Goal: Information Seeking & Learning: Learn about a topic

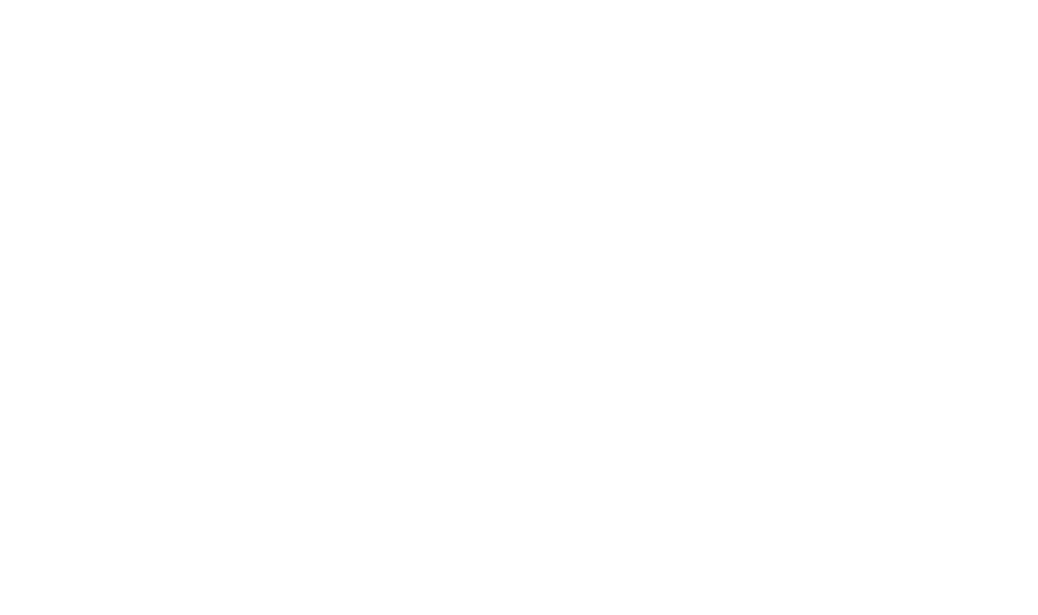
select select "******"
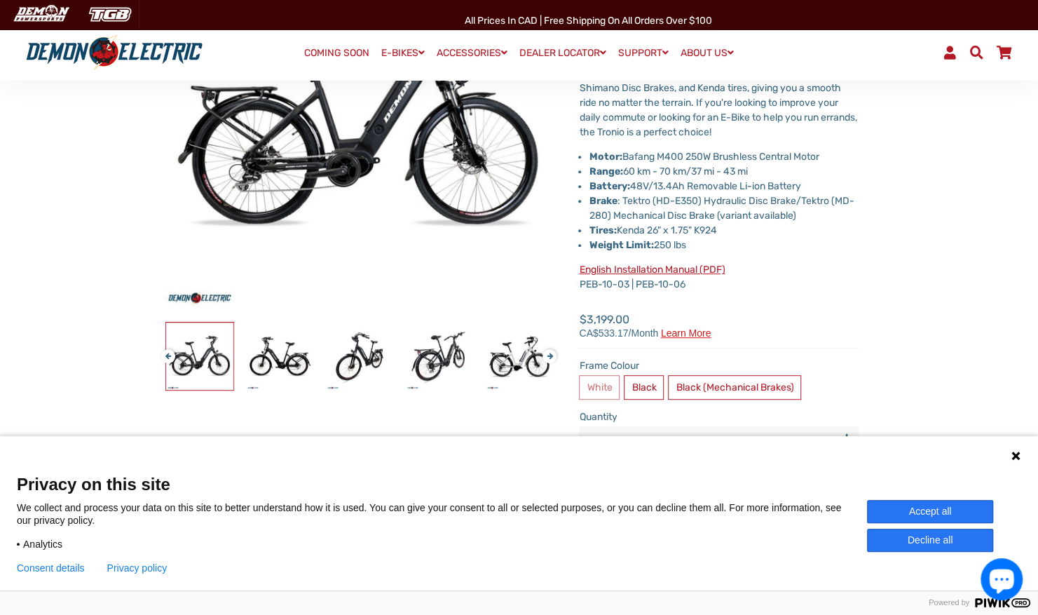
scroll to position [273, 0]
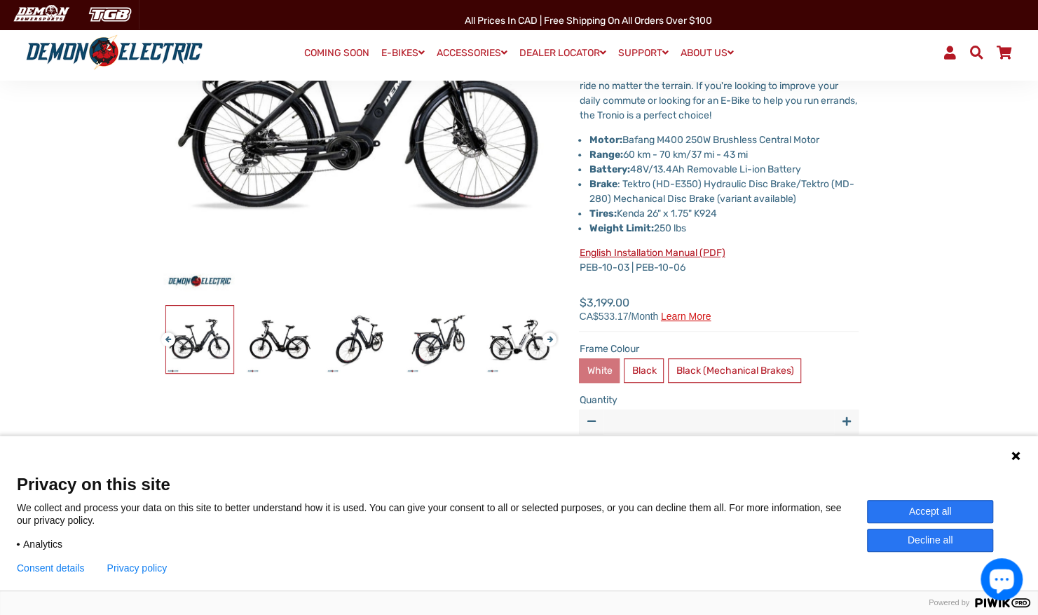
click at [604, 370] on label "White" at bounding box center [599, 370] width 41 height 25
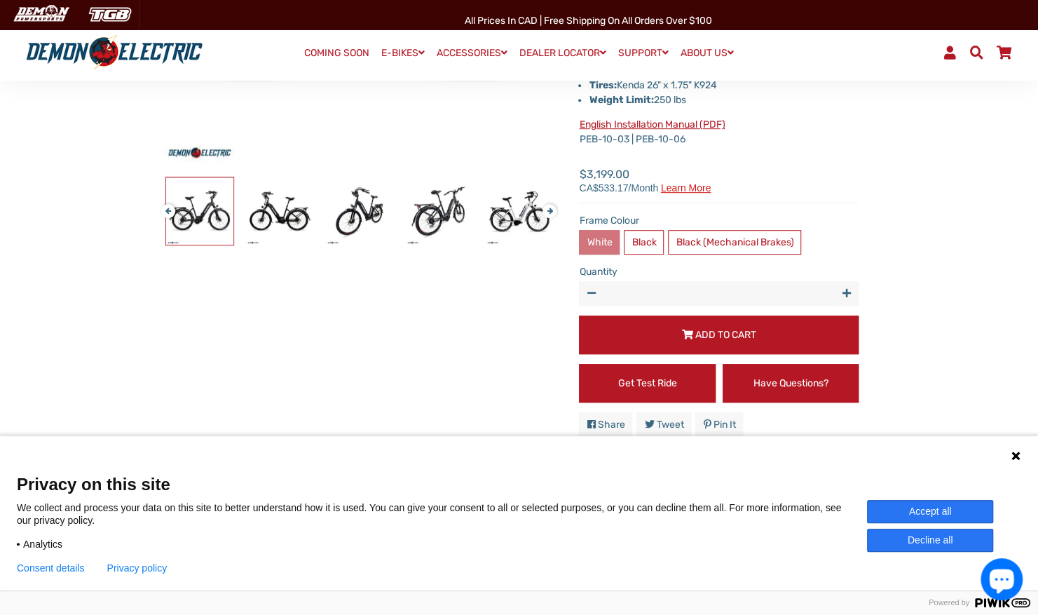
scroll to position [402, 0]
click at [932, 512] on button "Accept all" at bounding box center [930, 511] width 126 height 23
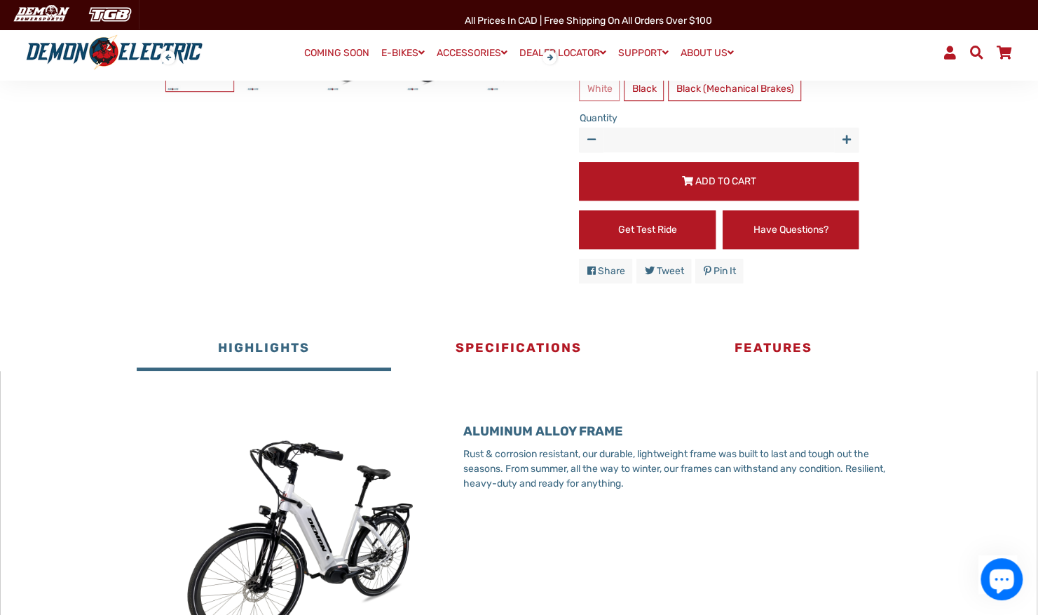
scroll to position [555, 0]
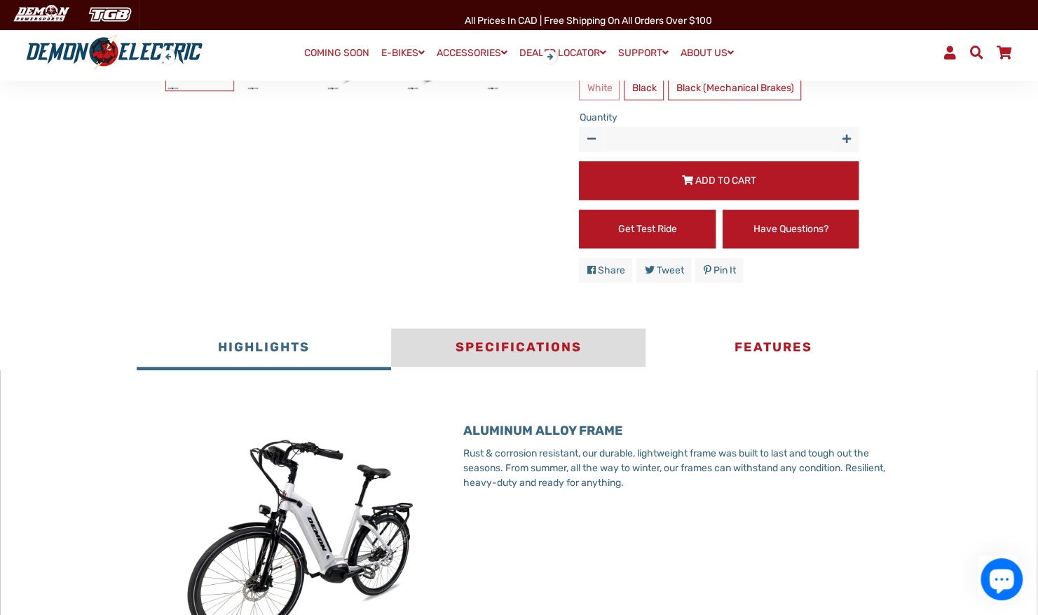
click at [526, 347] on button "Specifications" at bounding box center [518, 349] width 254 height 42
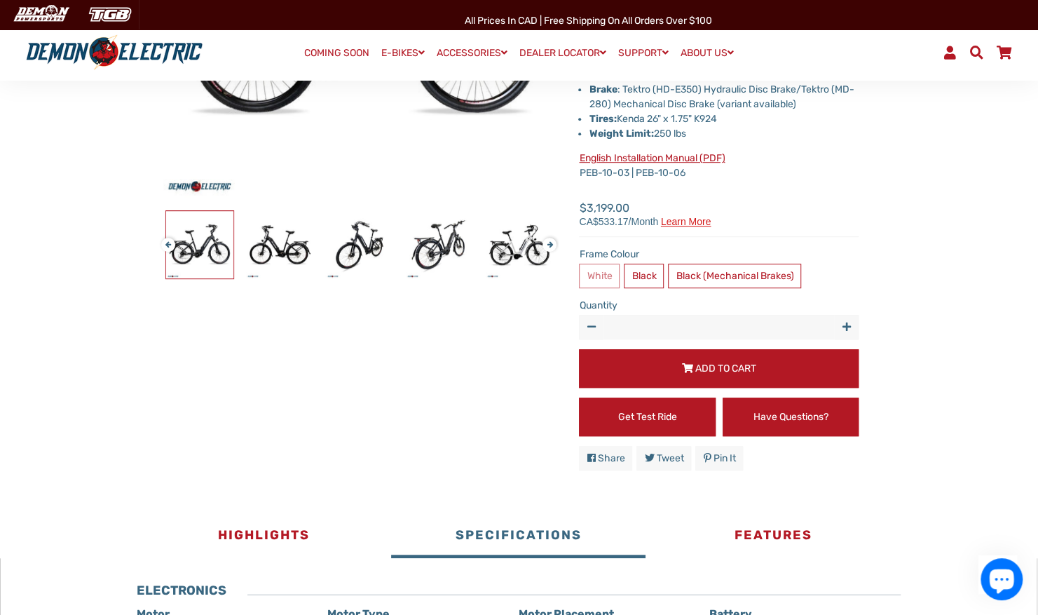
scroll to position [0, 0]
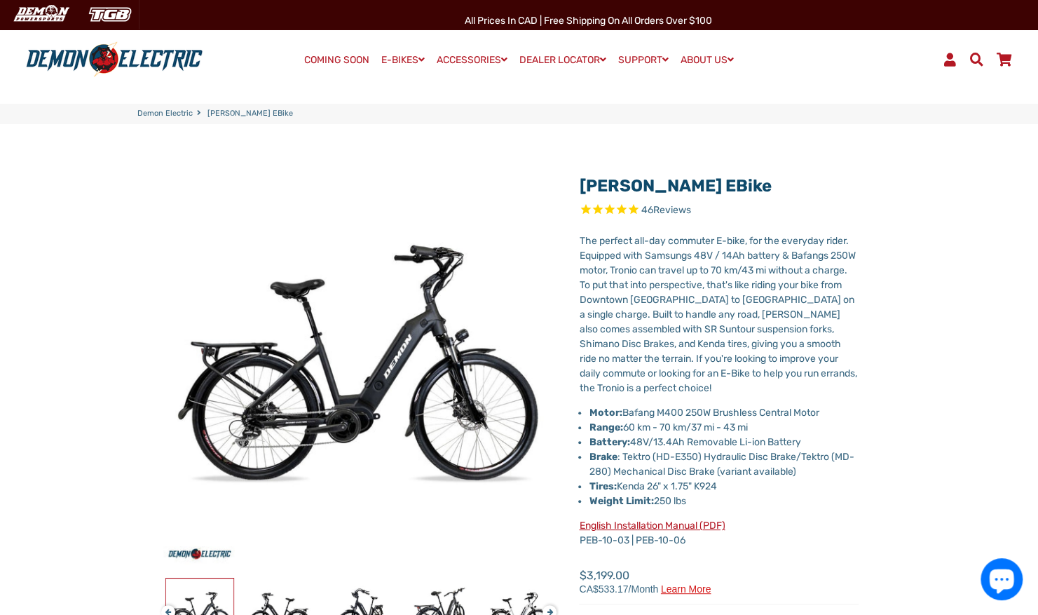
click at [921, 86] on div "Menu Log In Demon Electric COMING SOON E-BIKES" at bounding box center [519, 60] width 1038 height 70
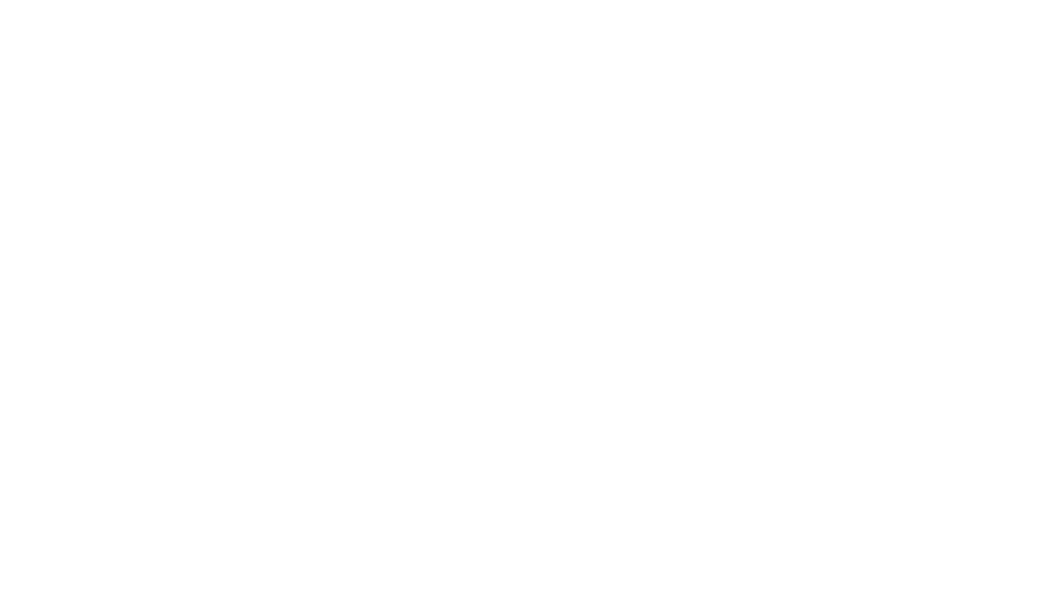
select select "******"
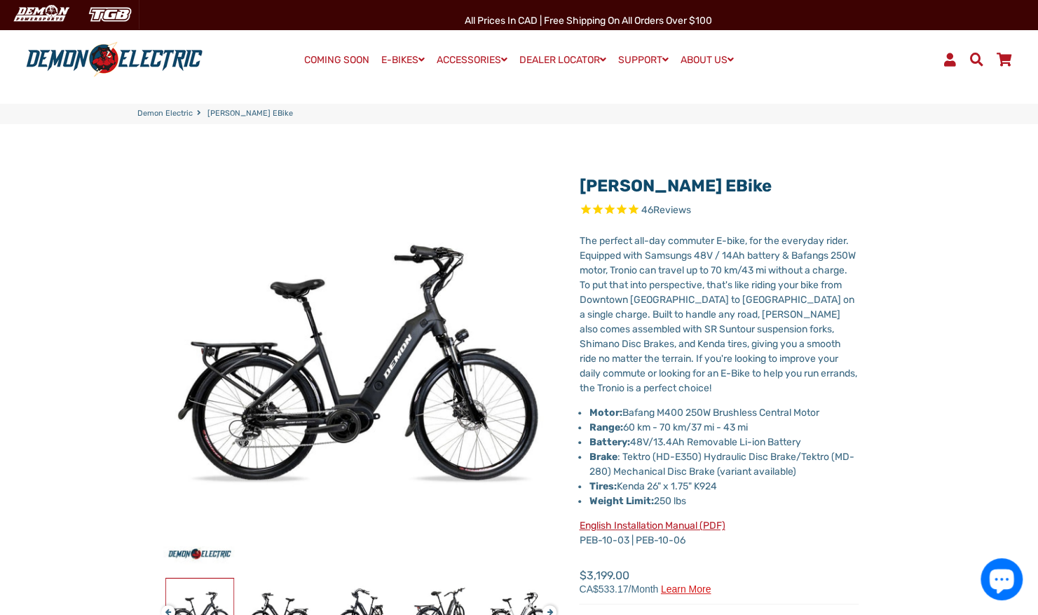
click at [681, 593] on span "Learn more" at bounding box center [686, 589] width 50 height 10
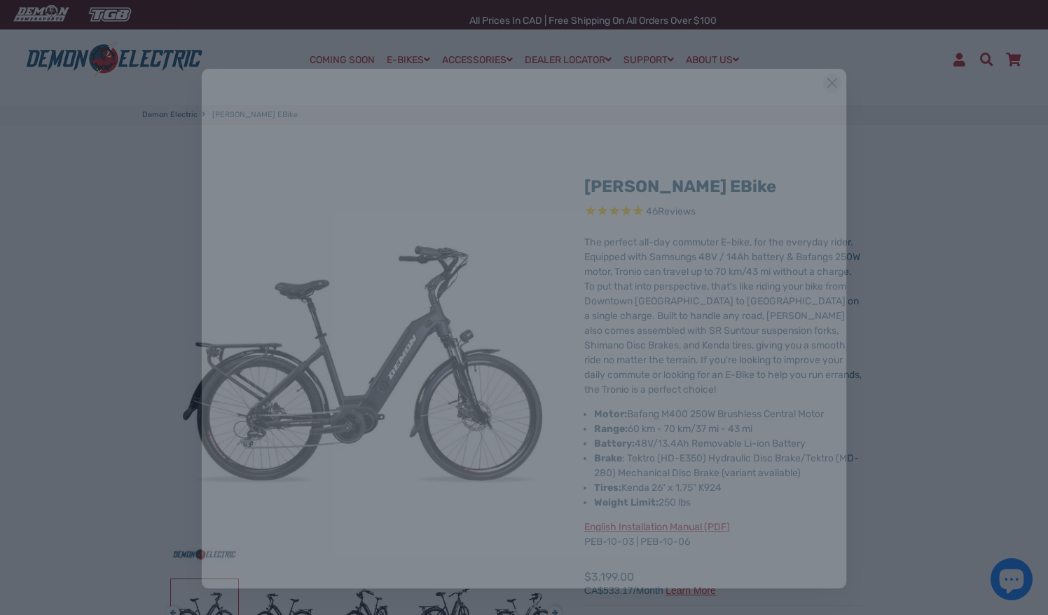
click at [681, 593] on div "." at bounding box center [524, 307] width 1048 height 615
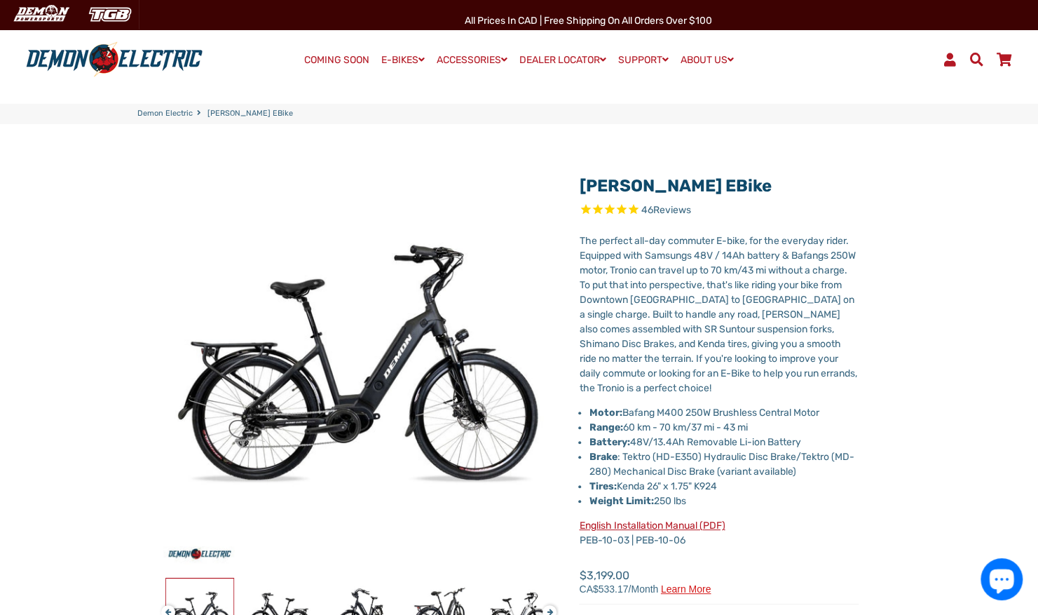
click at [681, 593] on span "Learn more" at bounding box center [686, 589] width 50 height 10
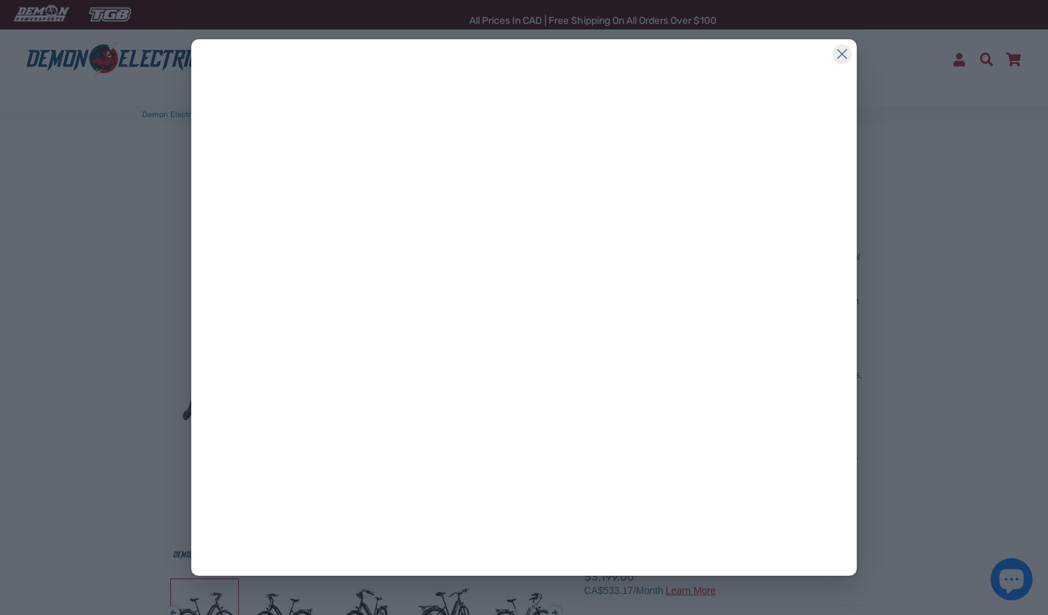
click at [681, 593] on div "." at bounding box center [524, 307] width 1048 height 615
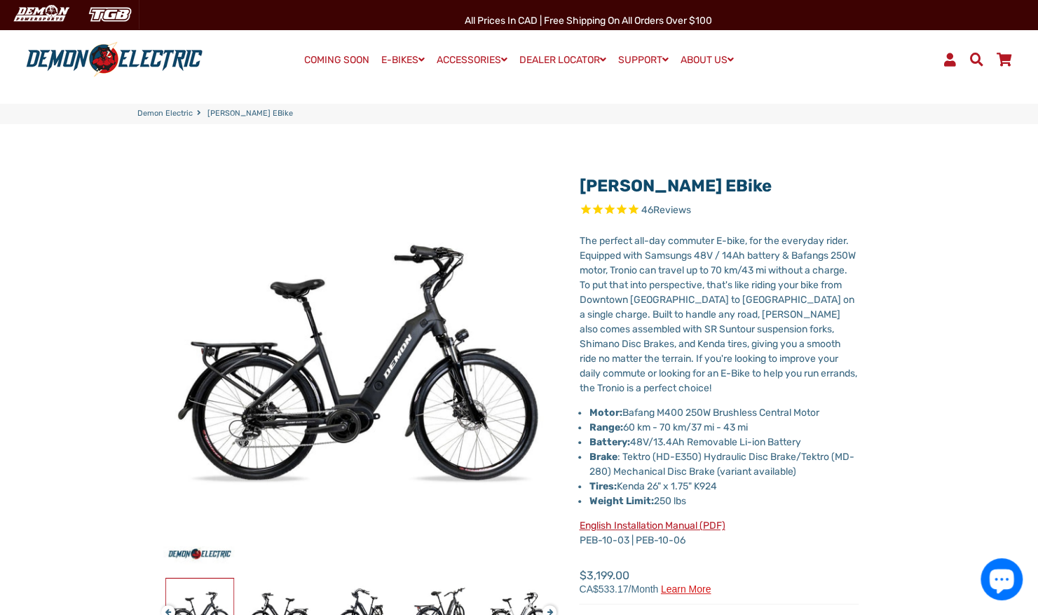
click at [681, 593] on span "Learn more" at bounding box center [686, 589] width 50 height 10
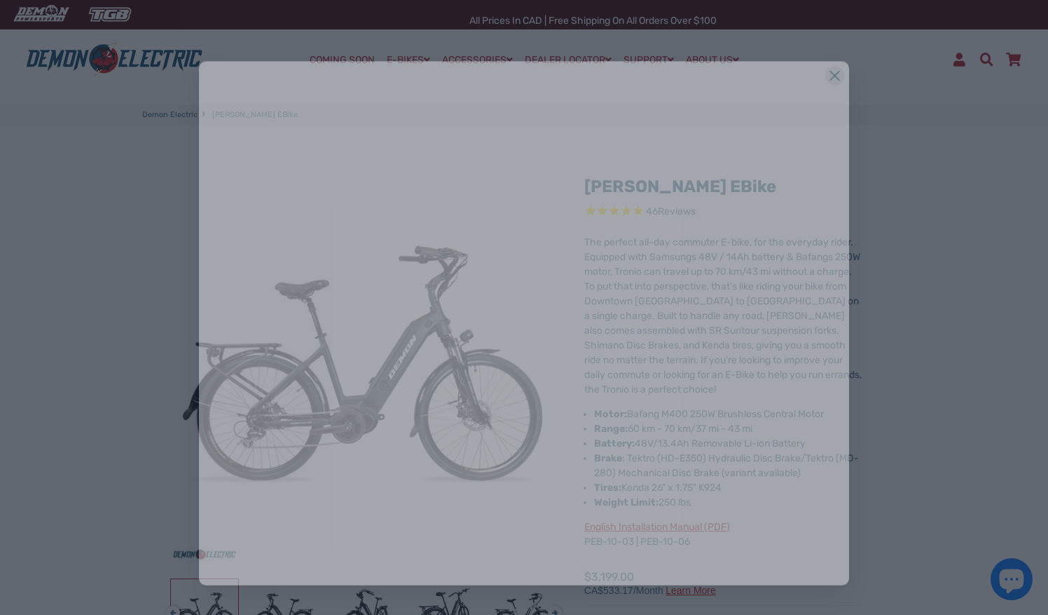
click at [681, 593] on div "." at bounding box center [524, 307] width 1048 height 615
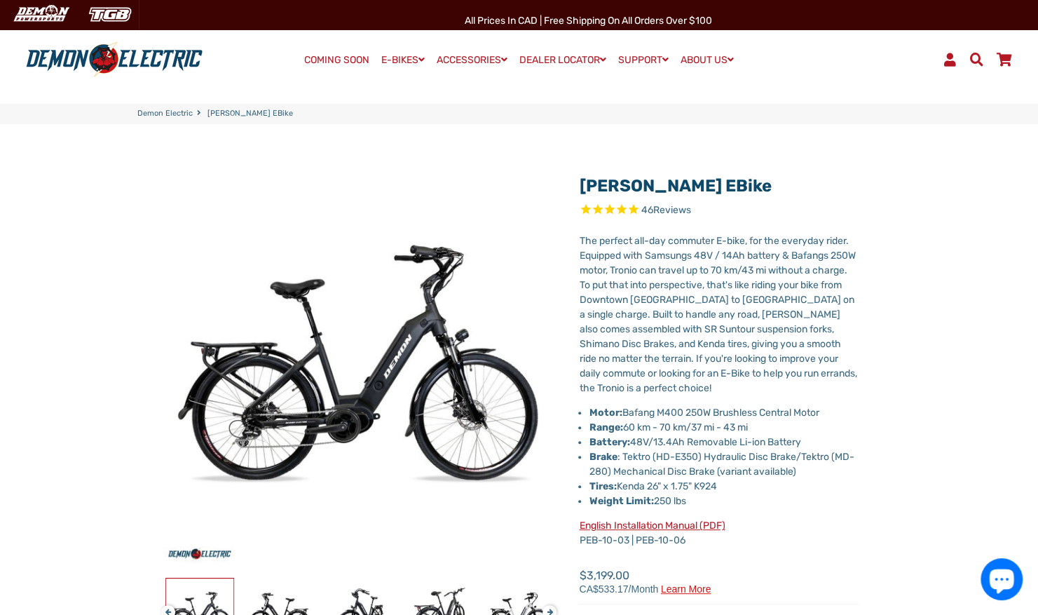
click at [685, 591] on span "Learn more" at bounding box center [686, 589] width 50 height 10
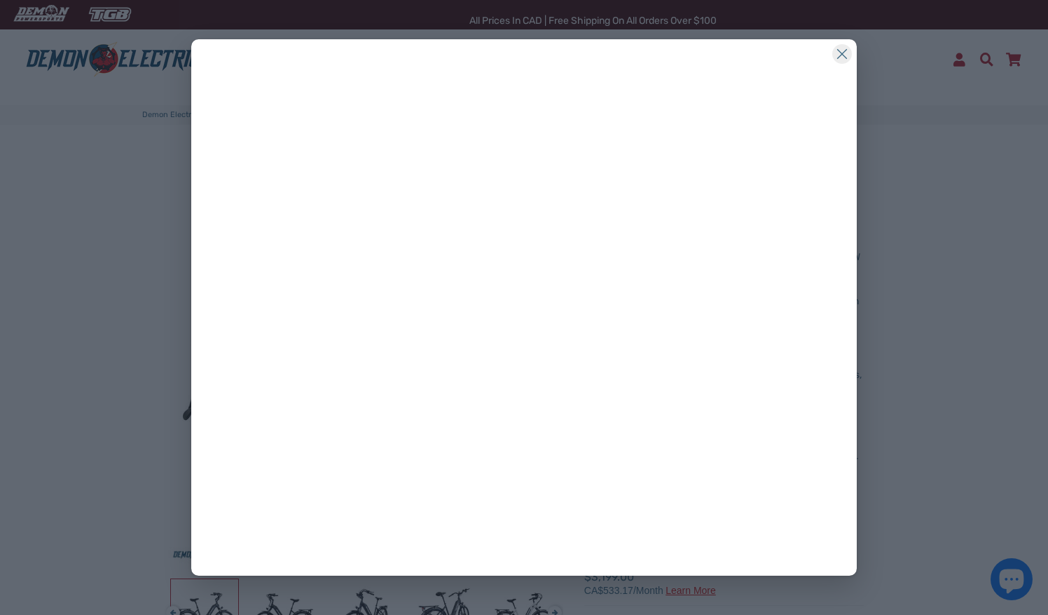
click at [929, 371] on div "." at bounding box center [524, 307] width 1048 height 615
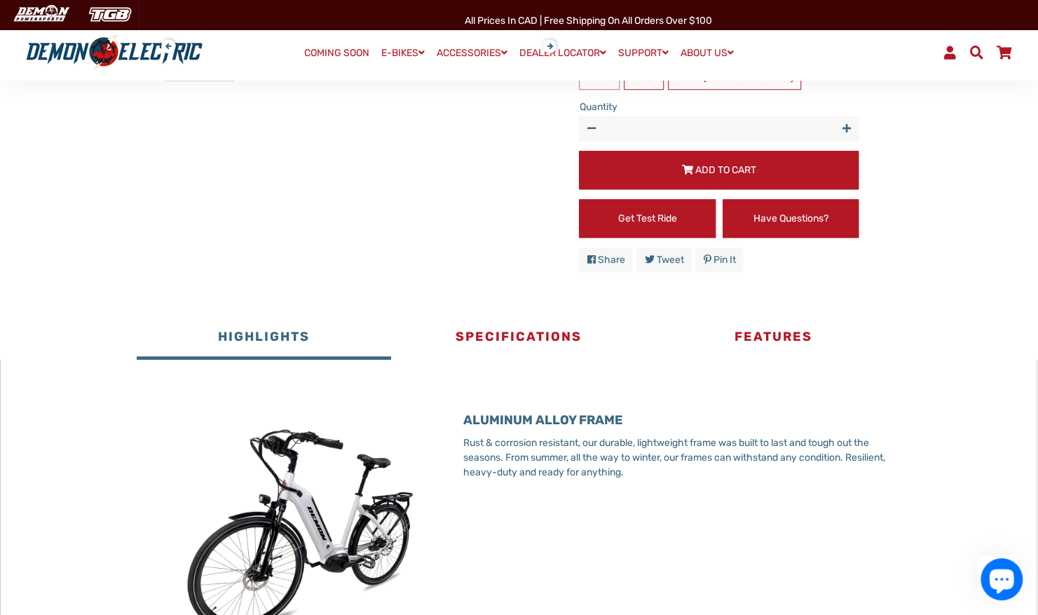
scroll to position [566, 0]
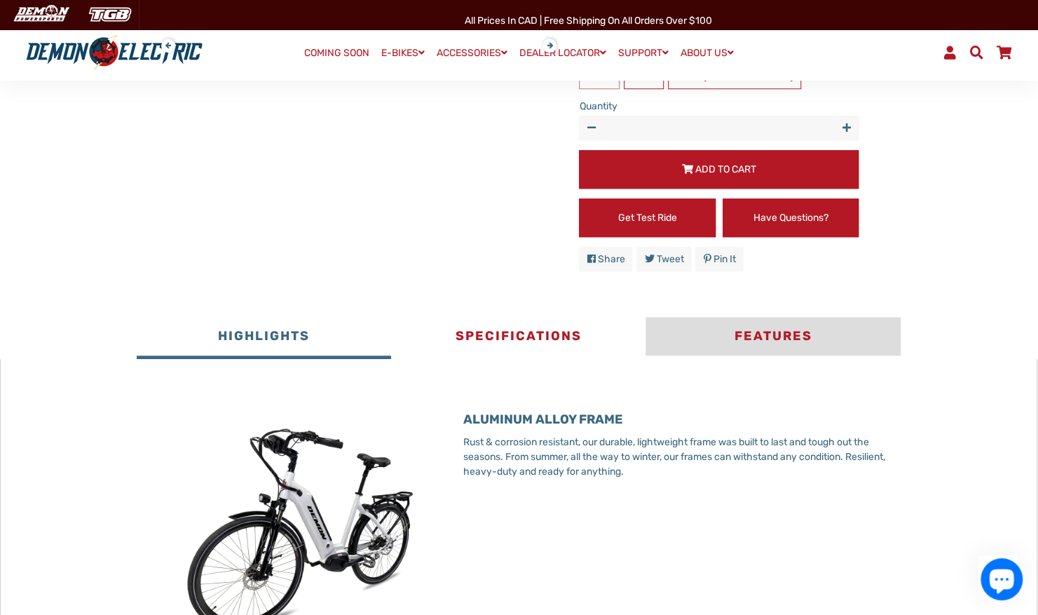
click at [779, 335] on button "Features" at bounding box center [772, 338] width 254 height 42
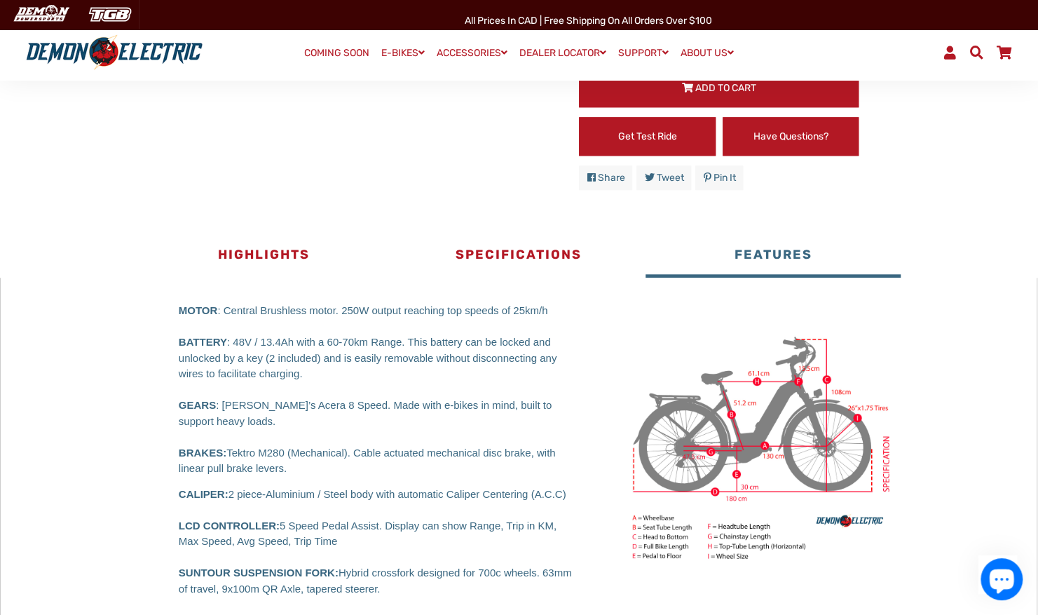
scroll to position [652, 0]
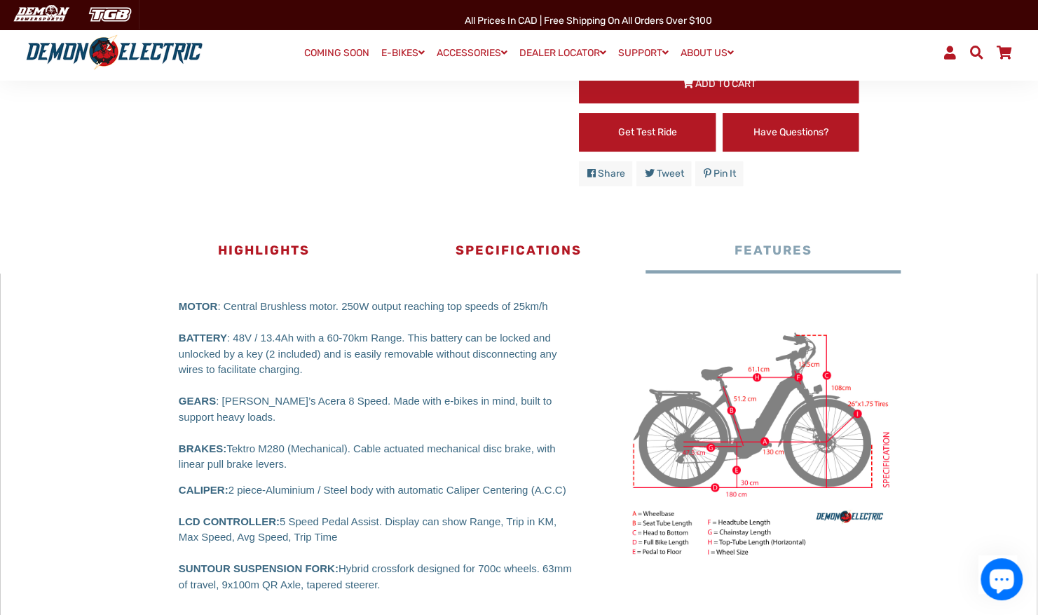
click at [779, 335] on img at bounding box center [758, 441] width 285 height 285
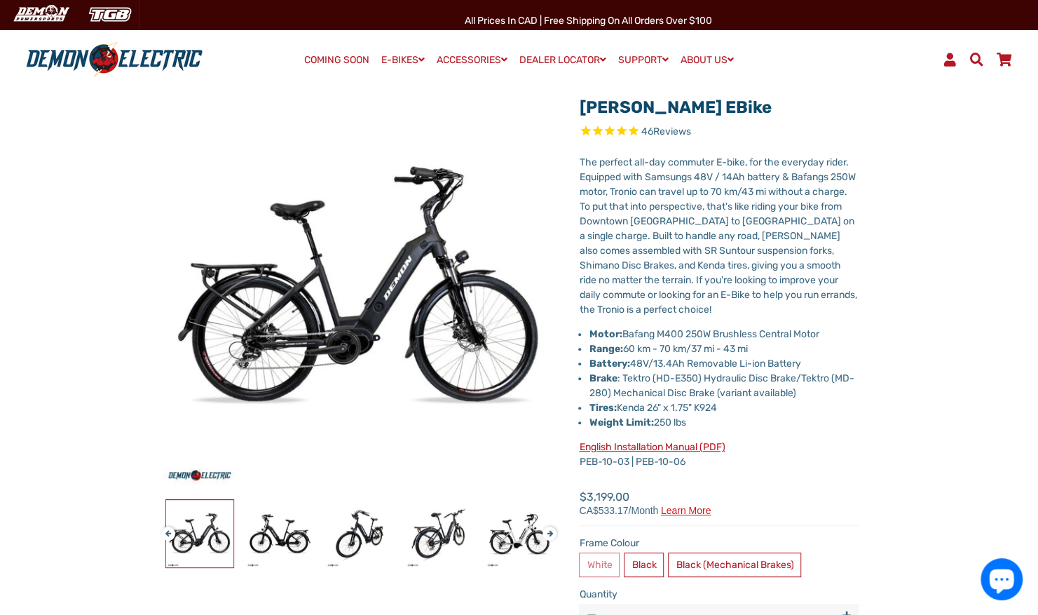
scroll to position [0, 0]
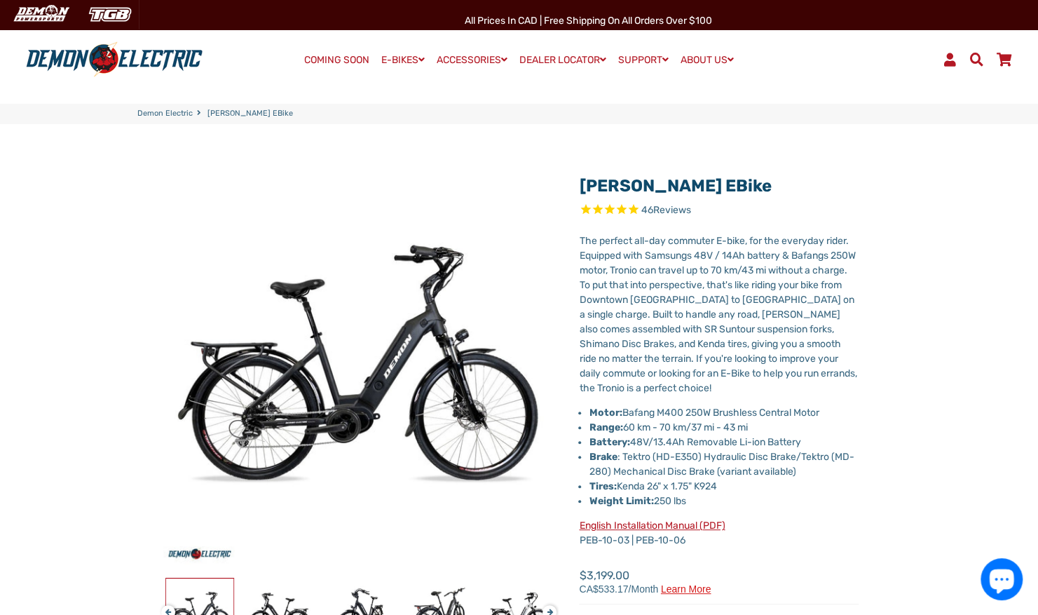
click at [779, 335] on p "The perfect all-day commuter E-bike, for the everyday rider. Equipped with Sams…" at bounding box center [719, 314] width 280 height 162
